Goal: Task Accomplishment & Management: Use online tool/utility

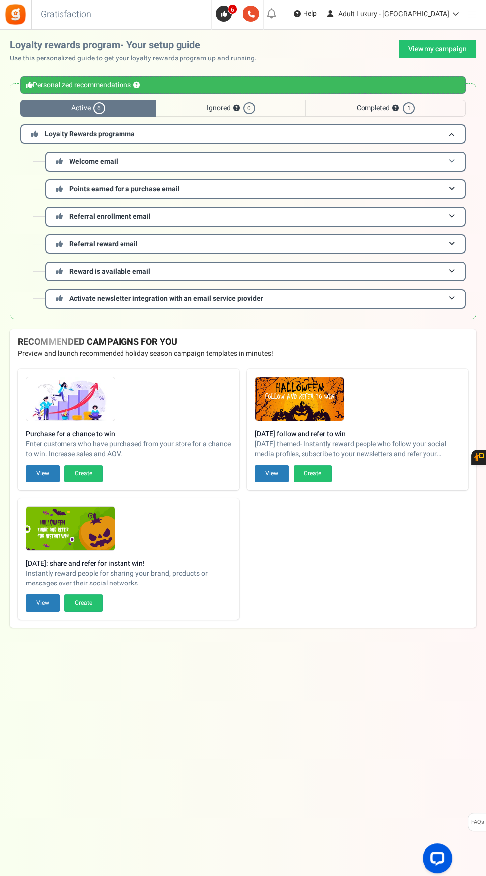
click at [452, 161] on span at bounding box center [452, 161] width 6 height 7
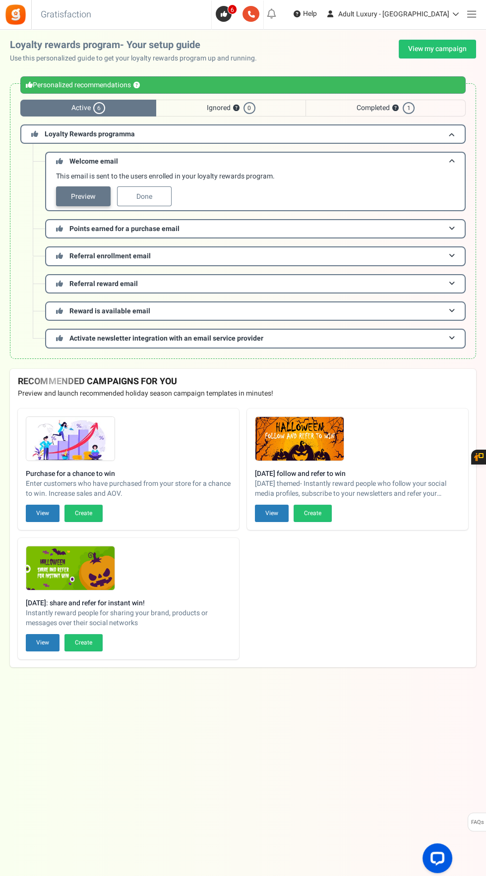
click at [95, 197] on link "Preview" at bounding box center [83, 196] width 55 height 20
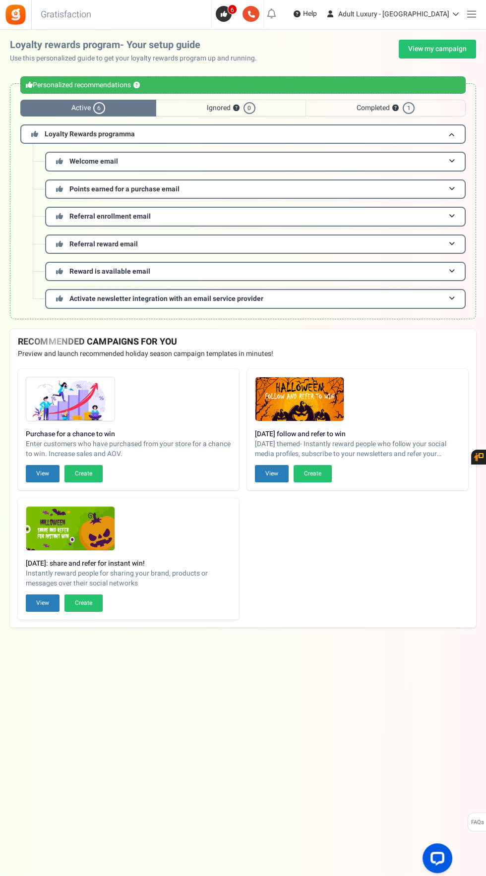
click at [471, 14] on span at bounding box center [471, 14] width 9 height 0
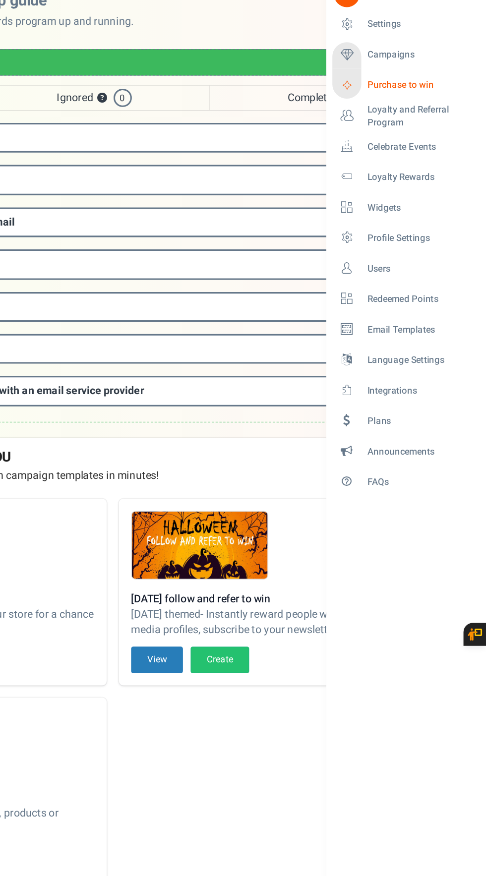
click at [439, 101] on span "Purchase to win" at bounding box center [442, 100] width 69 height 8
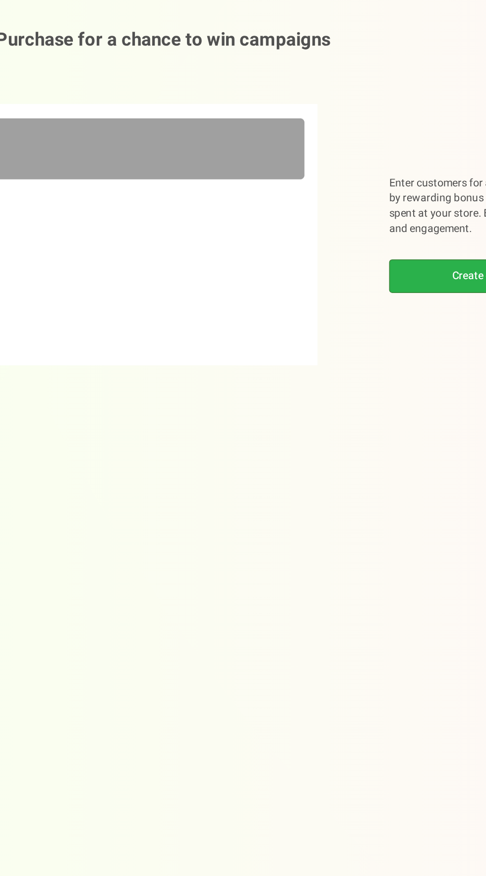
click at [339, 225] on link "Create campaign" at bounding box center [361, 224] width 135 height 22
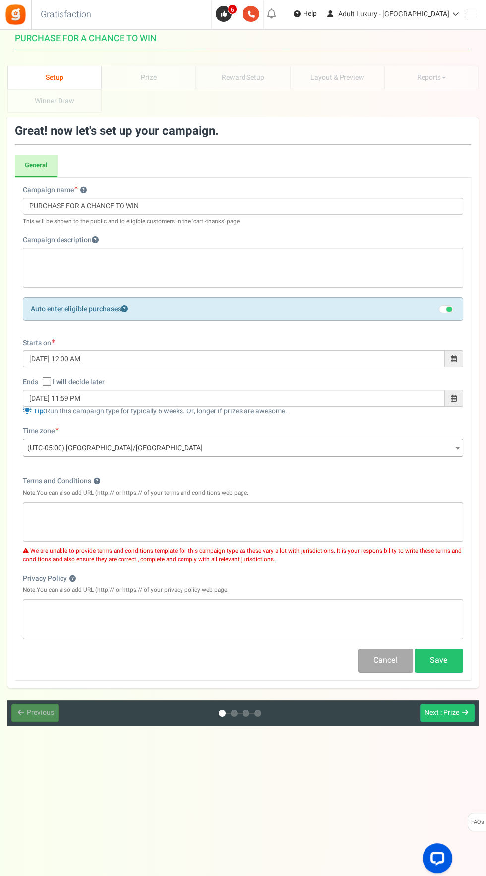
scroll to position [24, 0]
click at [484, 6] on div at bounding box center [475, 9] width 19 height 19
click at [472, 14] on span at bounding box center [471, 14] width 9 height 0
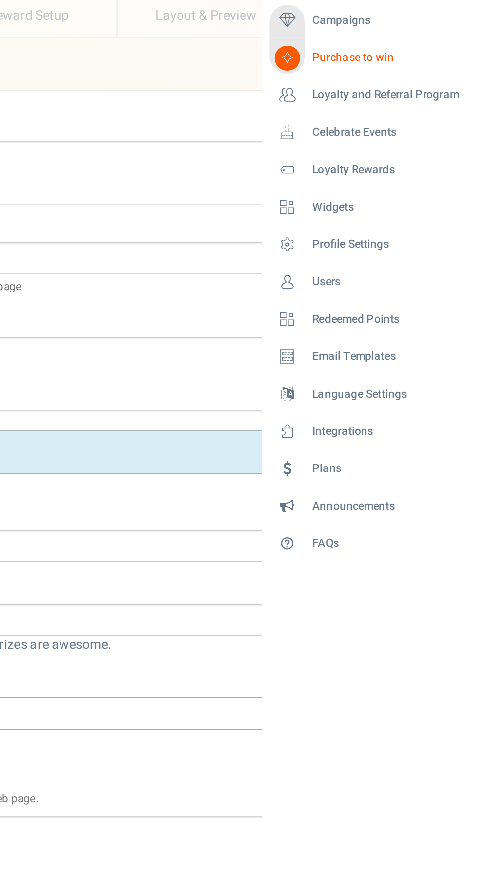
scroll to position [22, 0]
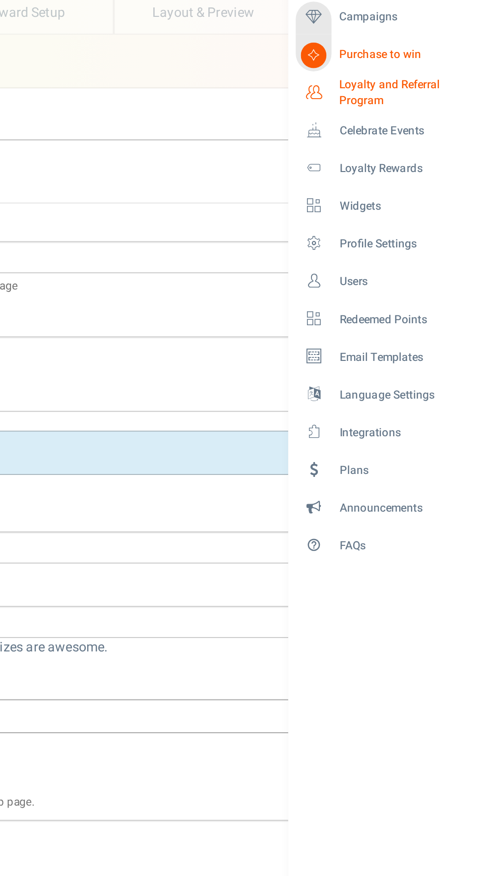
click at [469, 119] on span "Loyalty and Referral Program" at bounding box center [444, 120] width 73 height 17
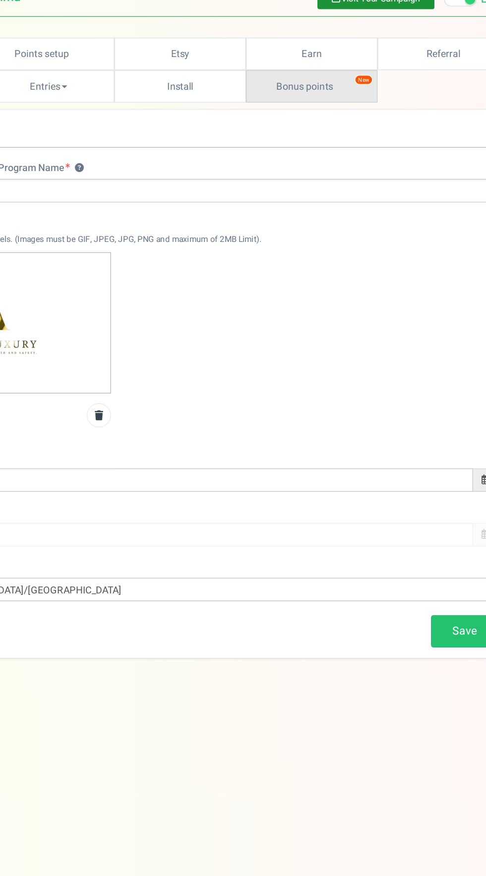
click at [345, 121] on link "Bonus points New" at bounding box center [337, 117] width 94 height 23
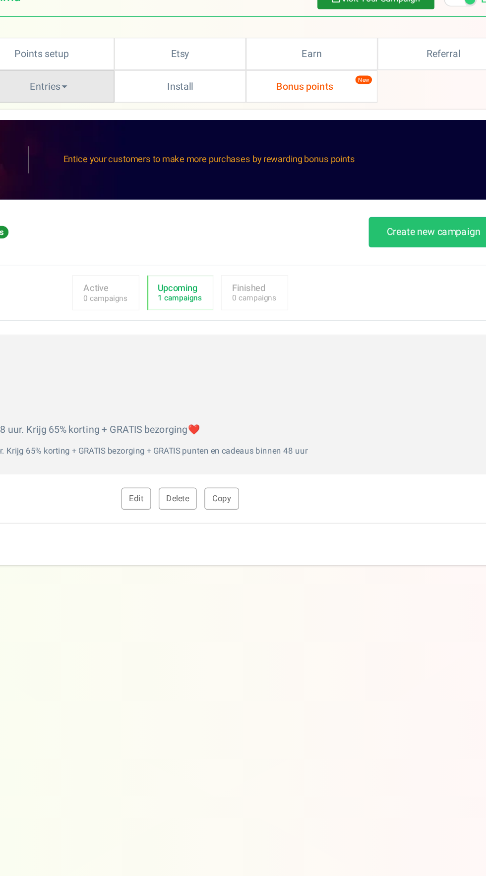
click at [164, 117] on link "Entries" at bounding box center [149, 117] width 94 height 23
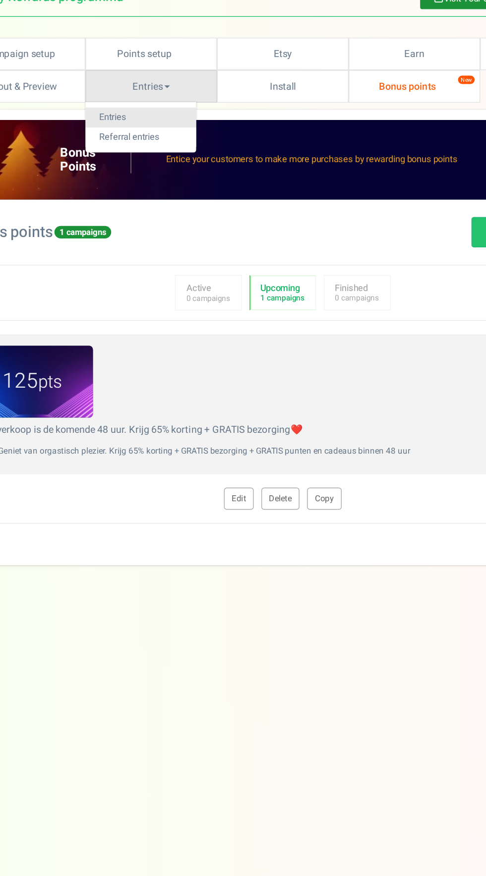
click at [134, 136] on link "Entries" at bounding box center [141, 139] width 79 height 14
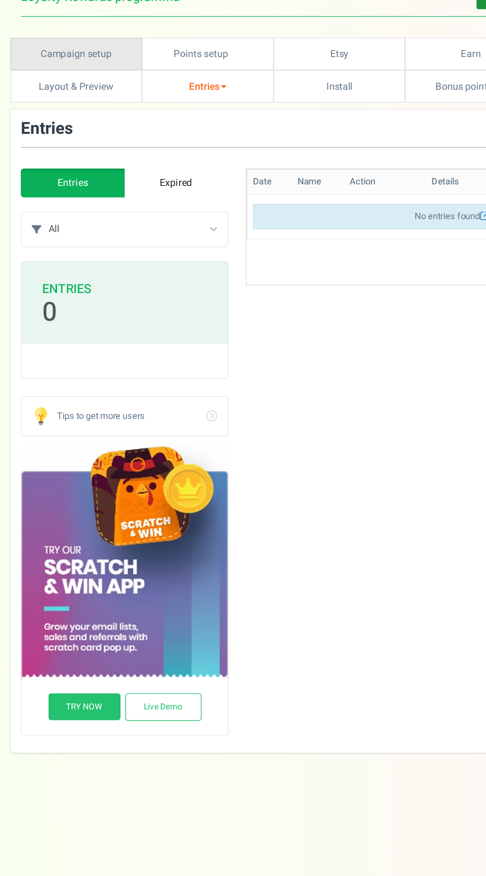
click at [70, 92] on link "Campaign setup" at bounding box center [54, 93] width 94 height 23
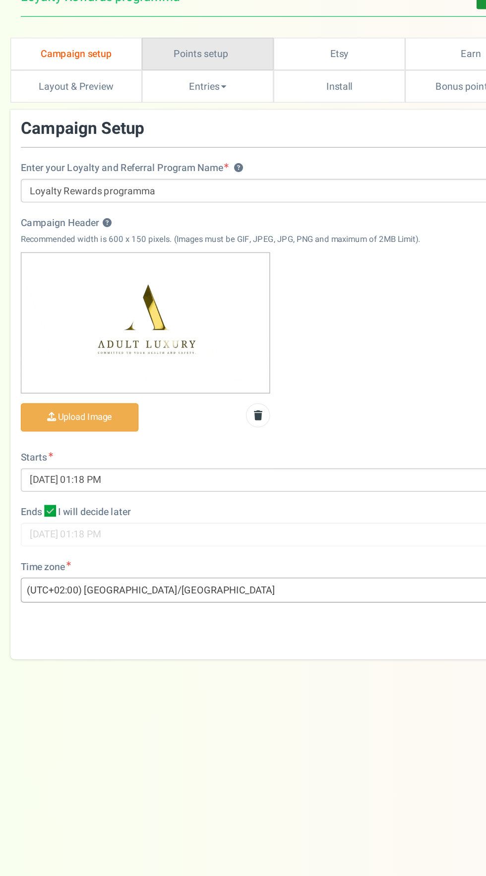
click at [169, 90] on link "Points setup New" at bounding box center [149, 93] width 94 height 23
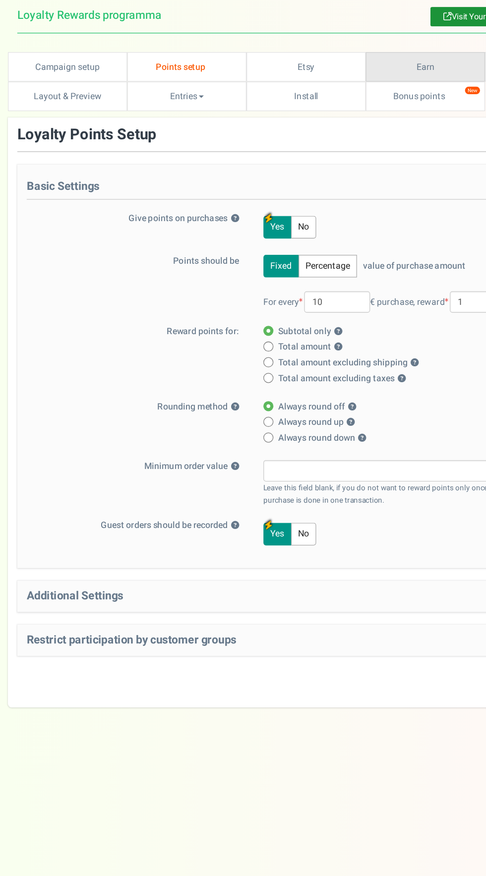
click at [361, 87] on link "Earn" at bounding box center [337, 93] width 94 height 23
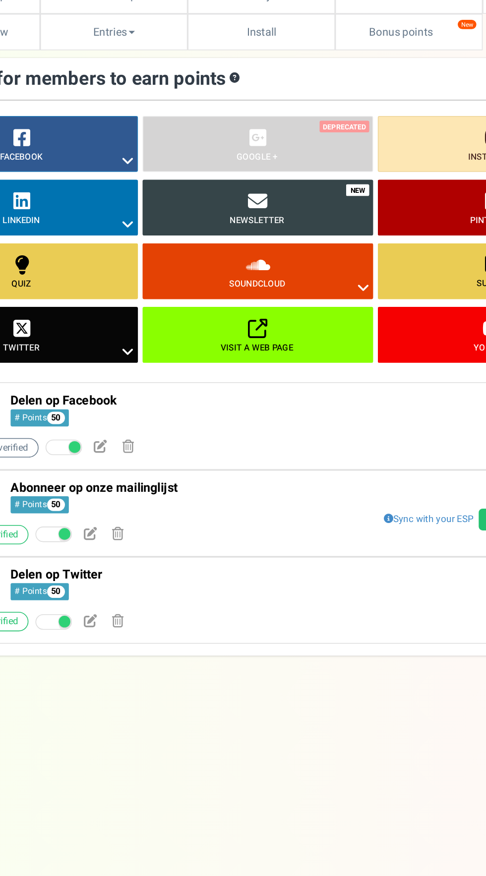
click at [265, 229] on link "Newsletter" at bounding box center [241, 230] width 148 height 36
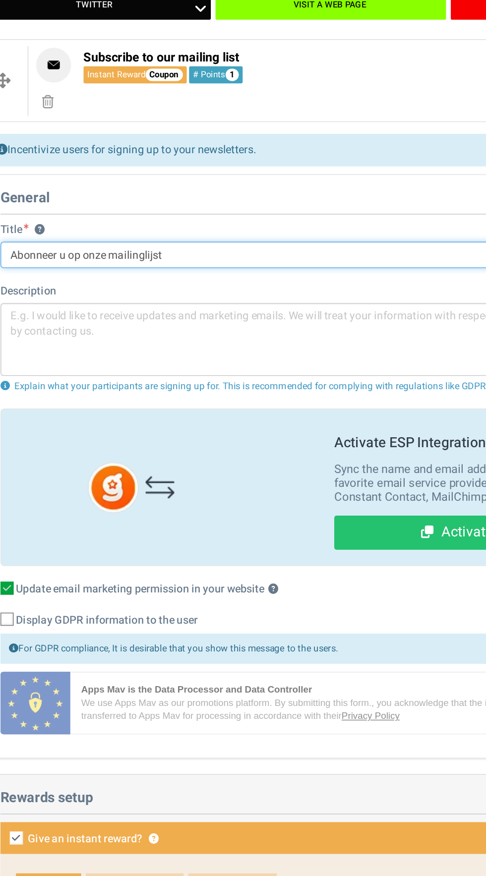
type input "Abonneer u op onze mailinglijst"
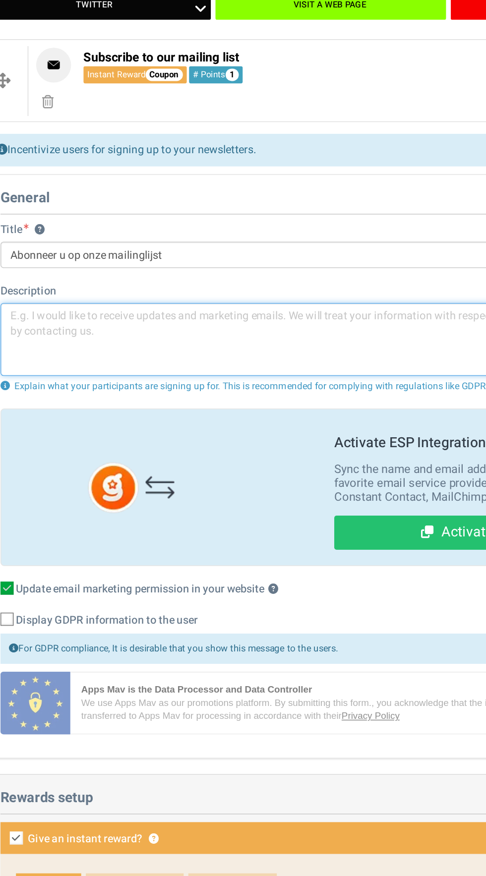
click at [211, 518] on textarea at bounding box center [243, 533] width 426 height 47
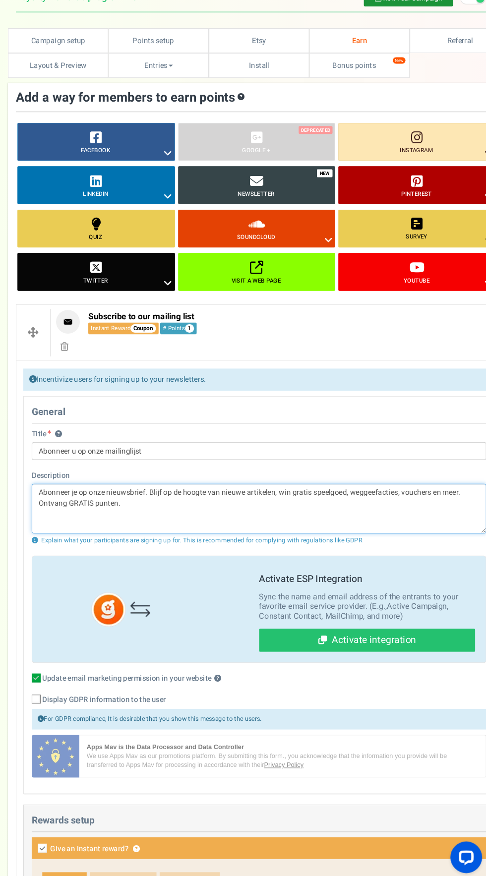
scroll to position [3, 0]
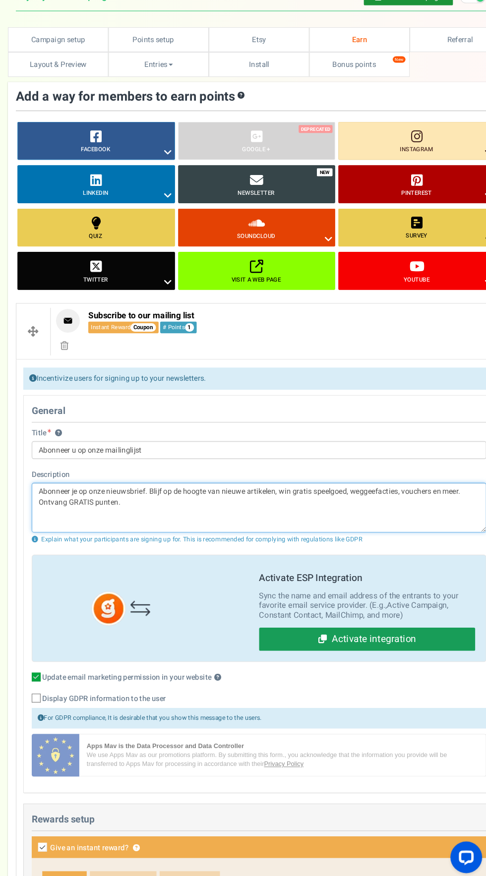
type textarea "Abonneer je op onze nieuwsbrief. Blijf op de hoogte van nieuwe artikelen, win g…"
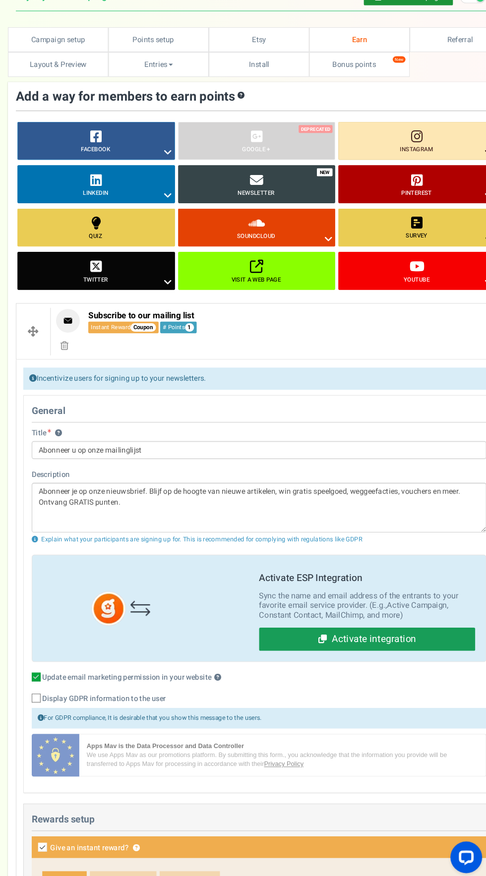
click at [388, 653] on link "Activate integration" at bounding box center [344, 653] width 203 height 22
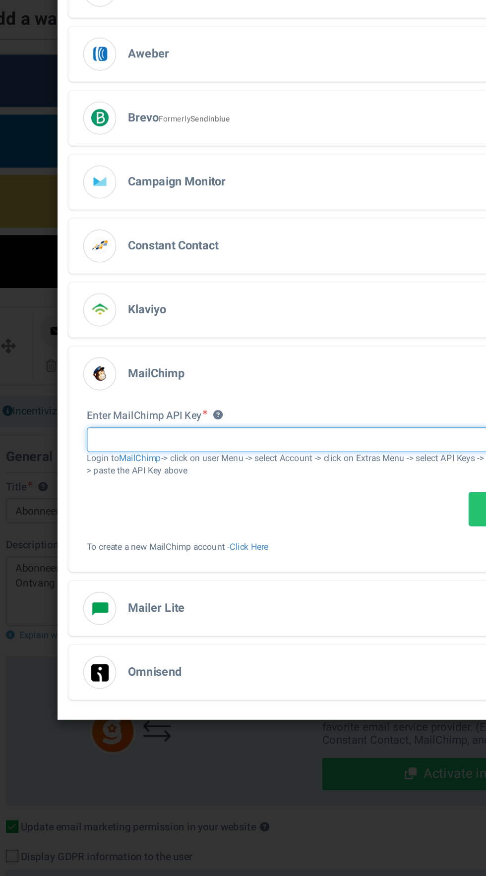
click at [246, 426] on input "text" at bounding box center [242, 427] width 317 height 17
